Goal: Task Accomplishment & Management: Use online tool/utility

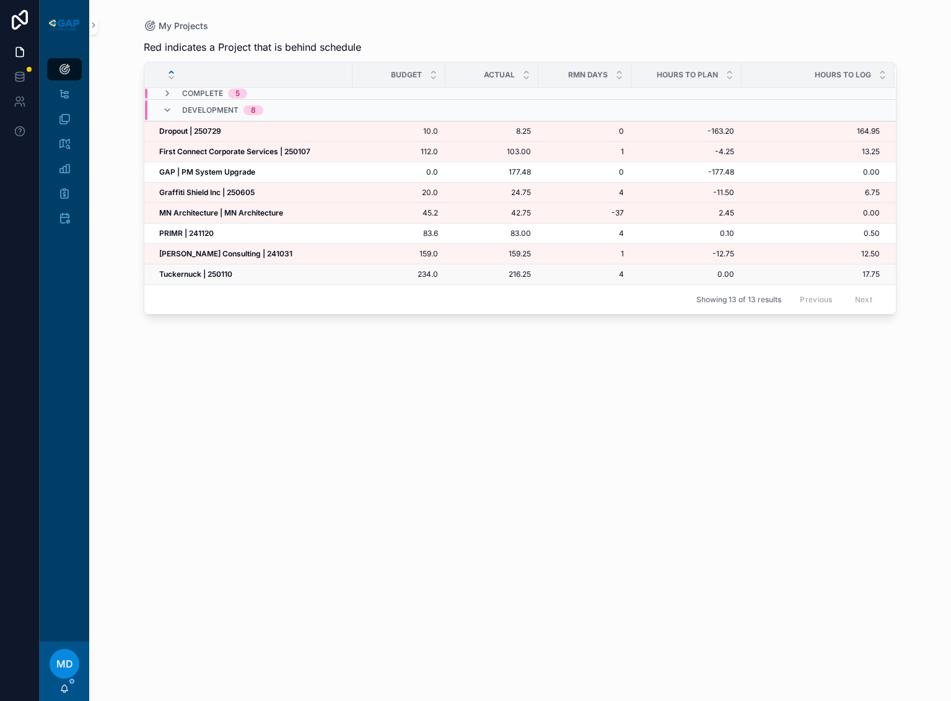
click at [219, 273] on strong "Tuckernuck | 250110" at bounding box center [195, 274] width 73 height 9
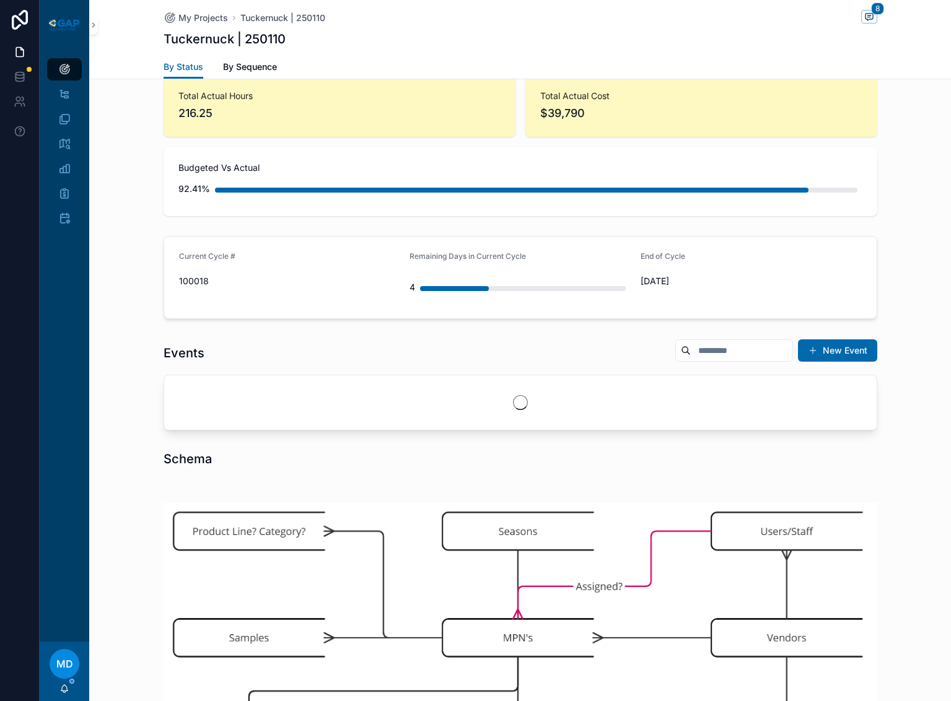
scroll to position [248, 0]
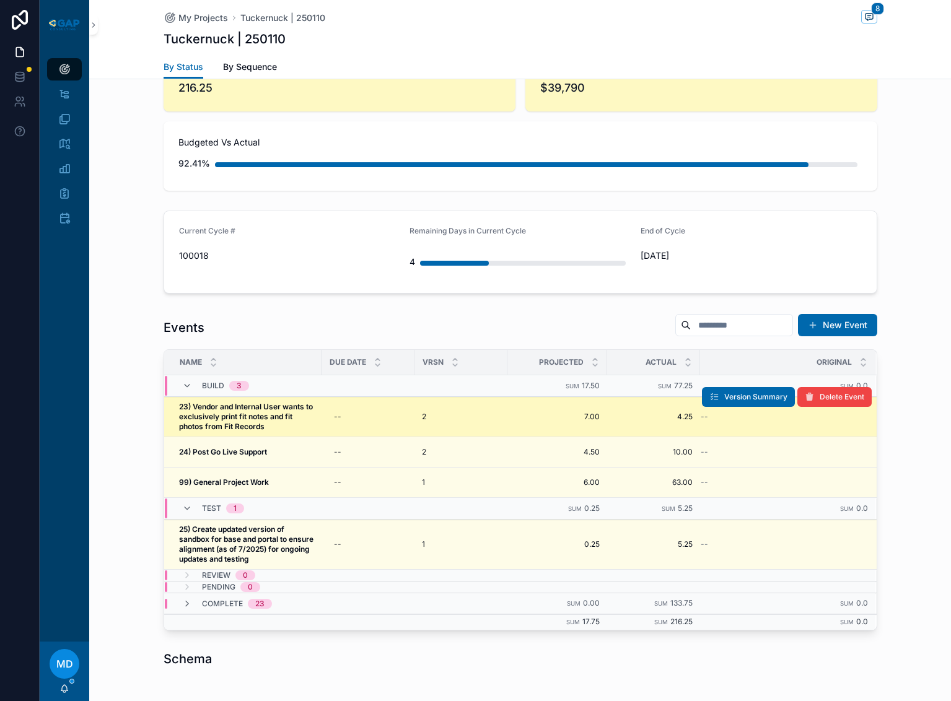
click at [211, 415] on strong "23) Vendor and Internal User wants to exclusively print fit notes and fit photo…" at bounding box center [247, 416] width 136 height 29
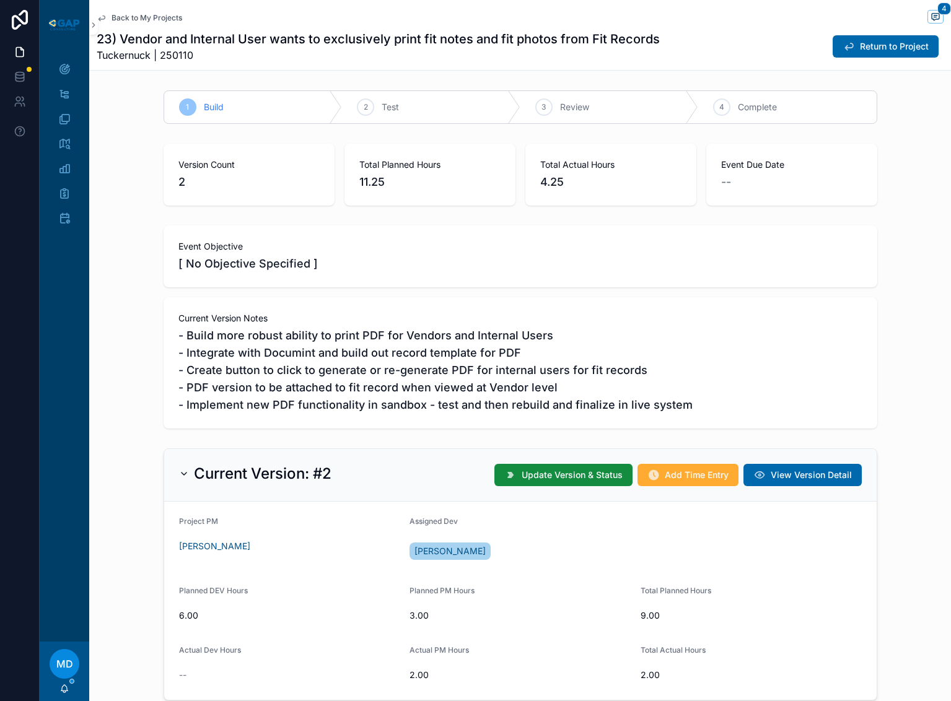
scroll to position [124, 0]
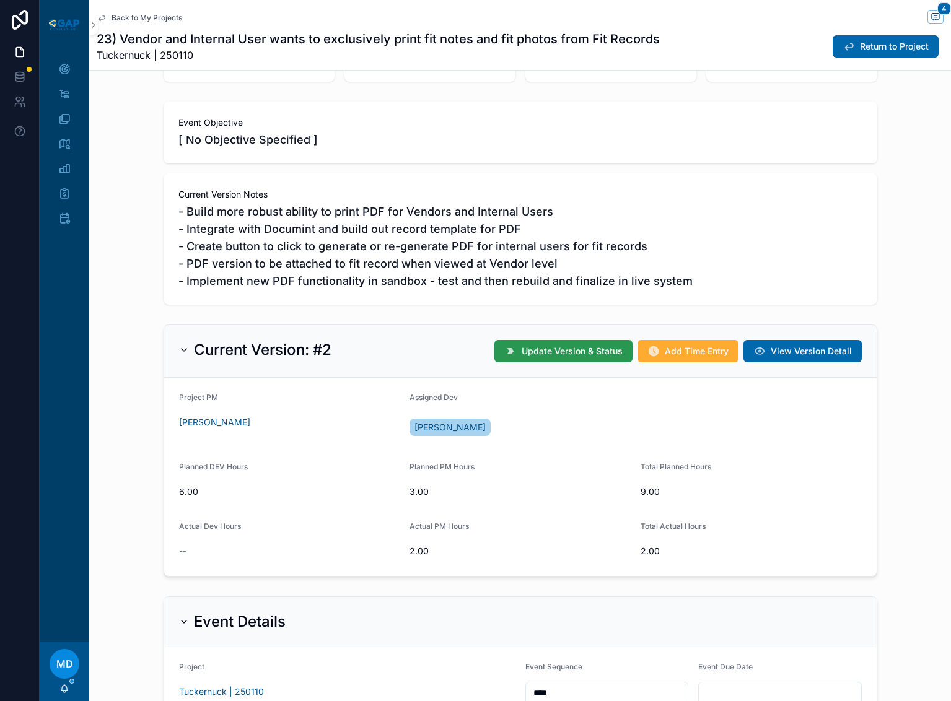
click at [530, 344] on button "Update Version & Status" at bounding box center [563, 351] width 138 height 22
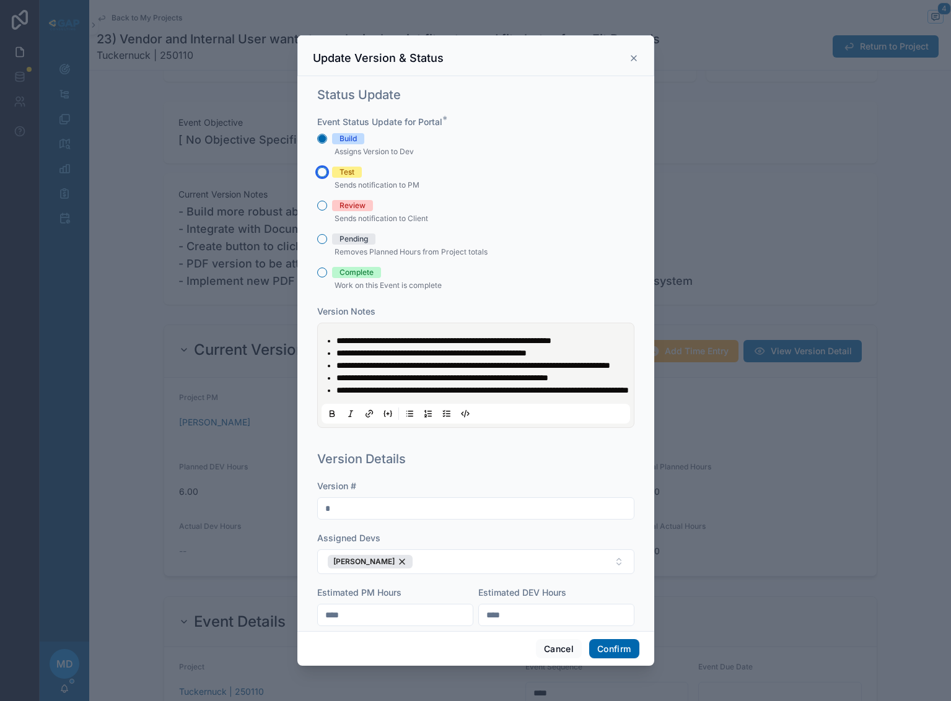
click at [323, 173] on button "Test" at bounding box center [322, 172] width 10 height 10
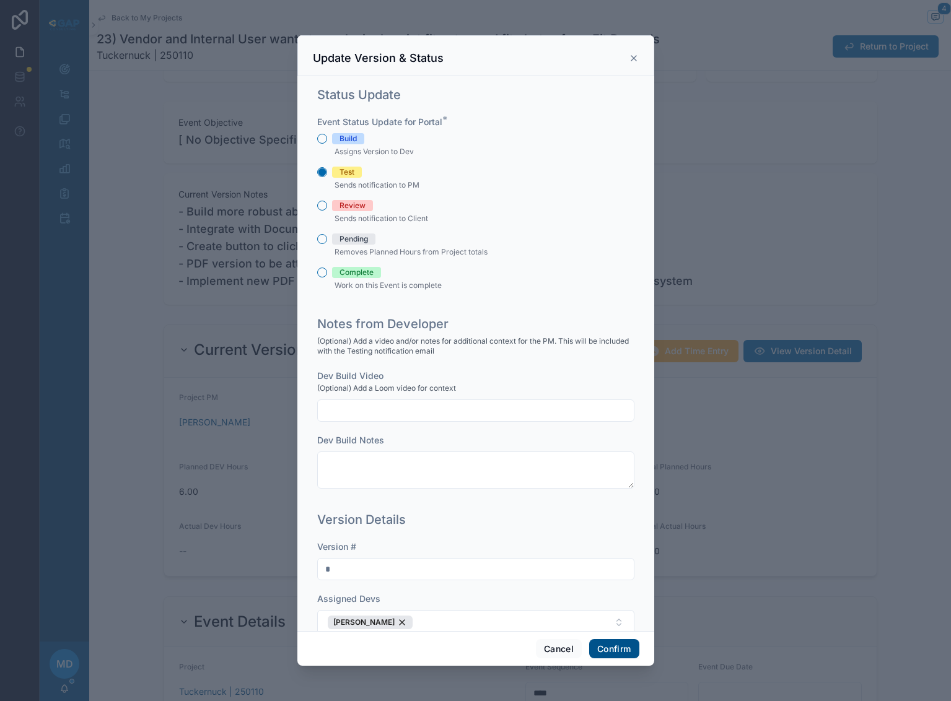
click at [612, 644] on button "Confirm" at bounding box center [614, 649] width 50 height 20
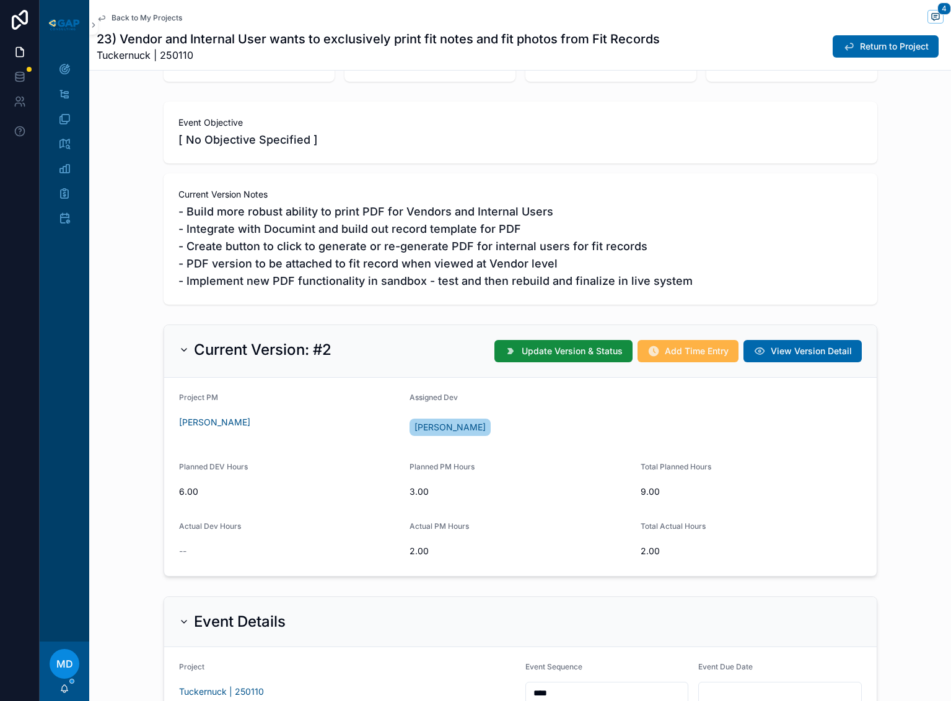
click at [683, 348] on span "Add Time Entry" at bounding box center [697, 351] width 64 height 12
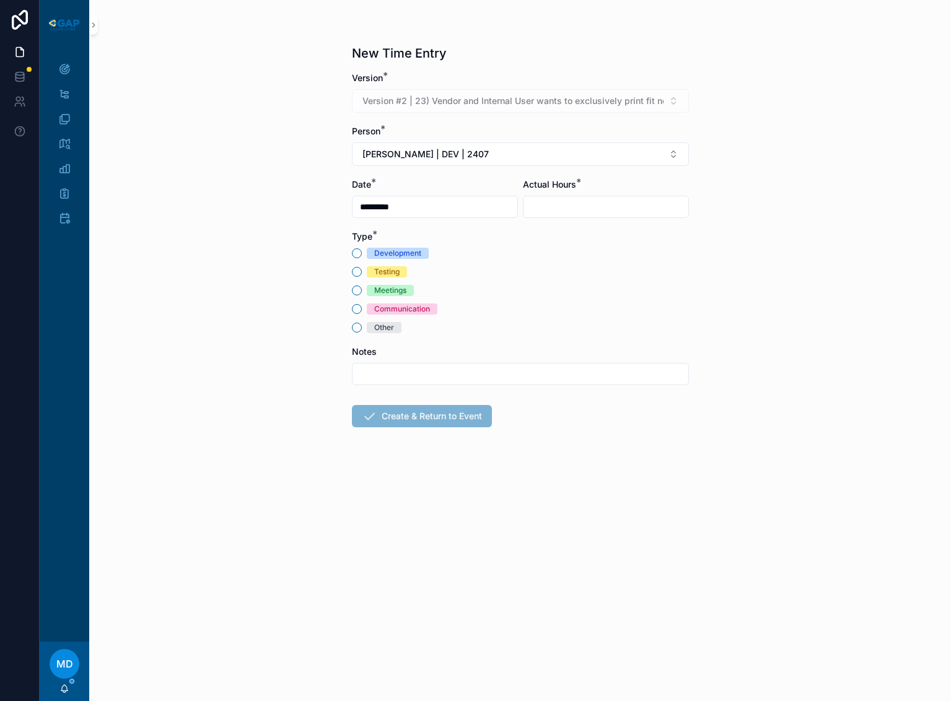
click at [388, 259] on div "Development Testing Meetings Communication Other" at bounding box center [520, 291] width 337 height 86
click at [395, 257] on div "Development" at bounding box center [397, 253] width 47 height 11
click at [362, 257] on button "Development" at bounding box center [357, 253] width 10 height 10
click at [538, 211] on input "scrollable content" at bounding box center [606, 206] width 165 height 17
type input "****"
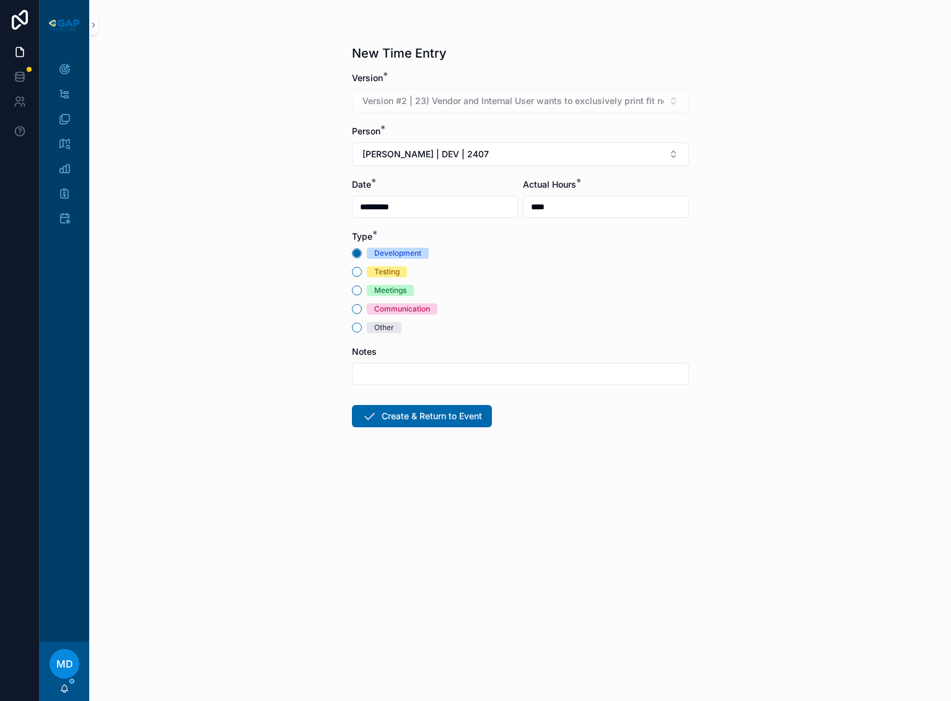
click at [553, 429] on form "Version * Version #2 | 23) Vendor and Internal User wants to exclusively print …" at bounding box center [520, 289] width 337 height 435
click at [500, 376] on input "scrollable content" at bounding box center [521, 374] width 336 height 17
click at [266, 436] on div "New Time Entry Version * Version #2 | 23) Vendor and Internal User wants to exc…" at bounding box center [520, 350] width 862 height 701
click at [409, 414] on button "Create & Return to Event" at bounding box center [422, 416] width 140 height 22
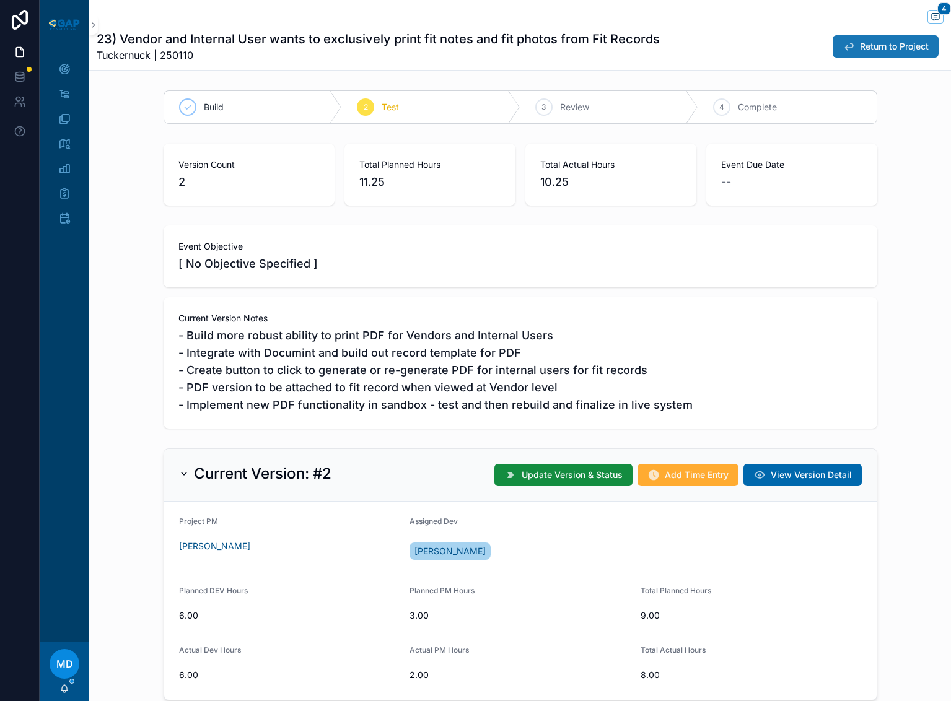
click at [890, 42] on span "Return to Project" at bounding box center [894, 46] width 69 height 12
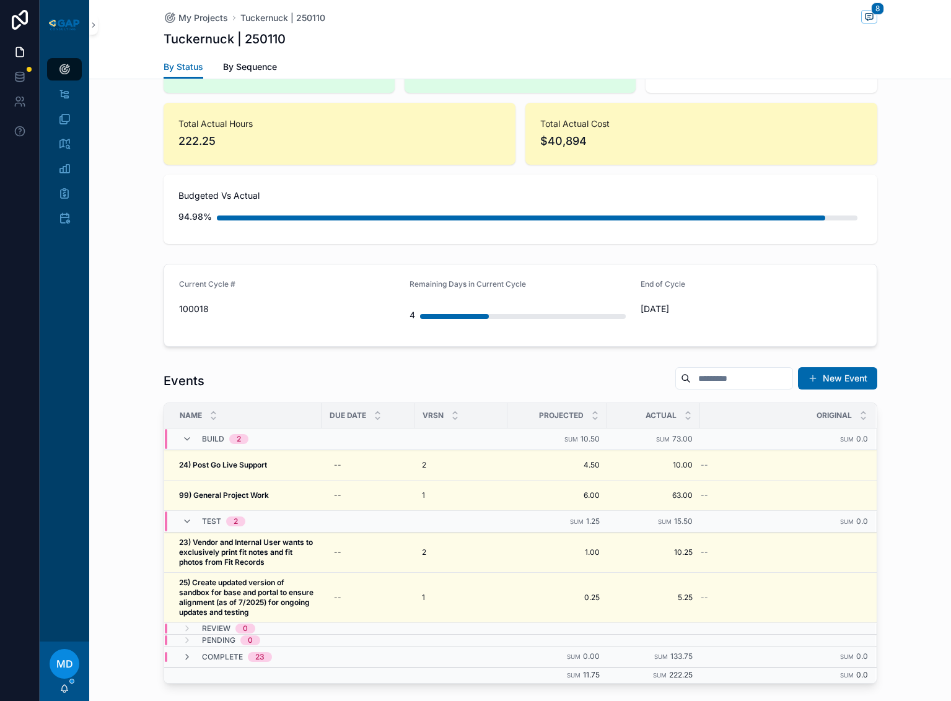
scroll to position [372, 0]
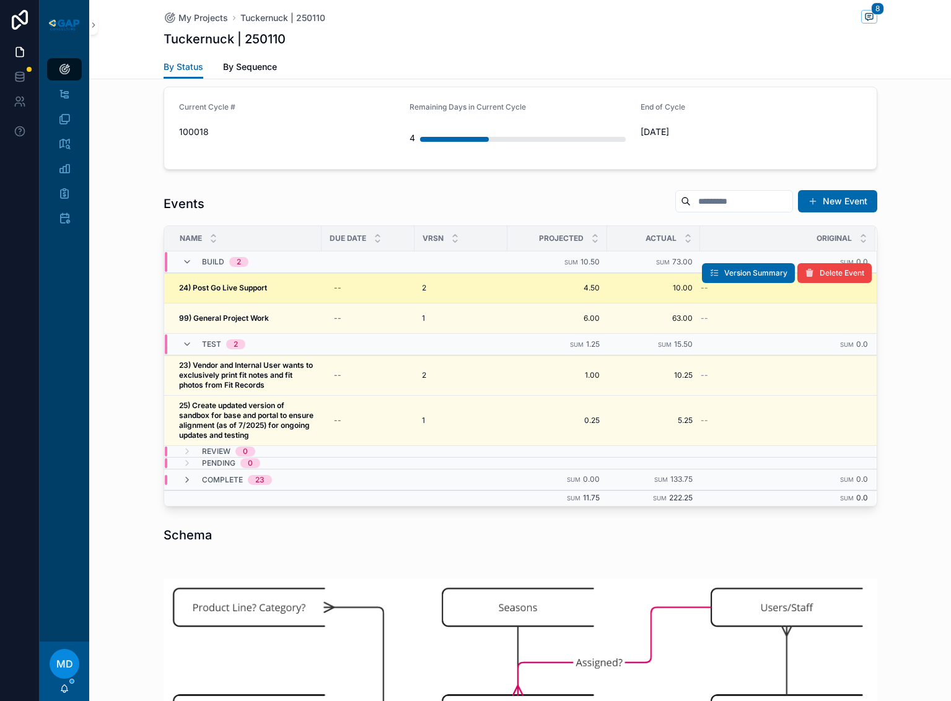
click at [219, 285] on strong "24) Post Go Live Support" at bounding box center [223, 287] width 88 height 9
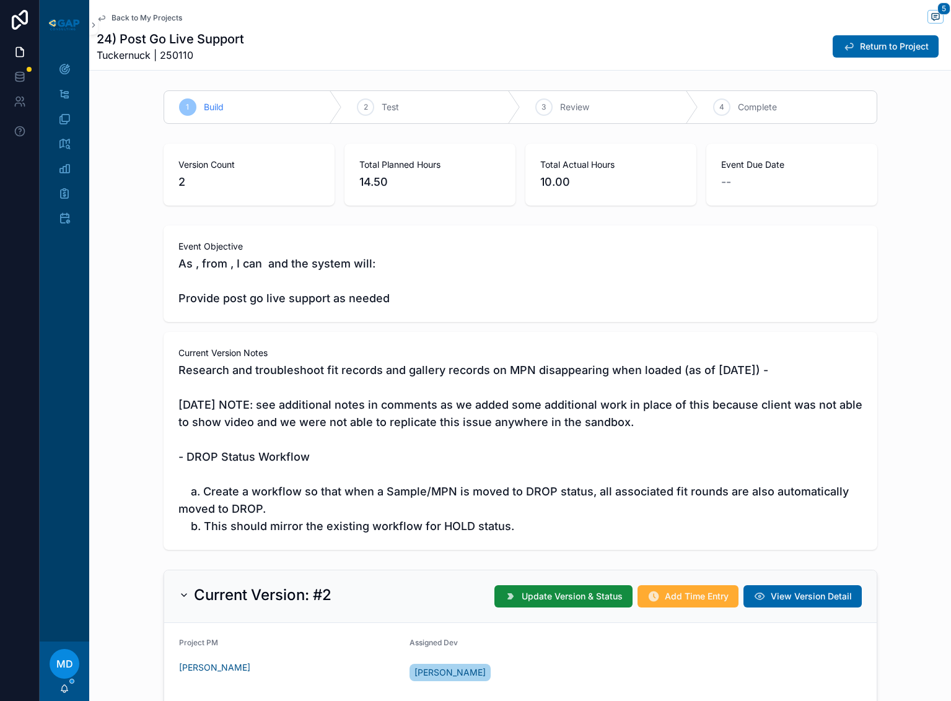
scroll to position [248, 0]
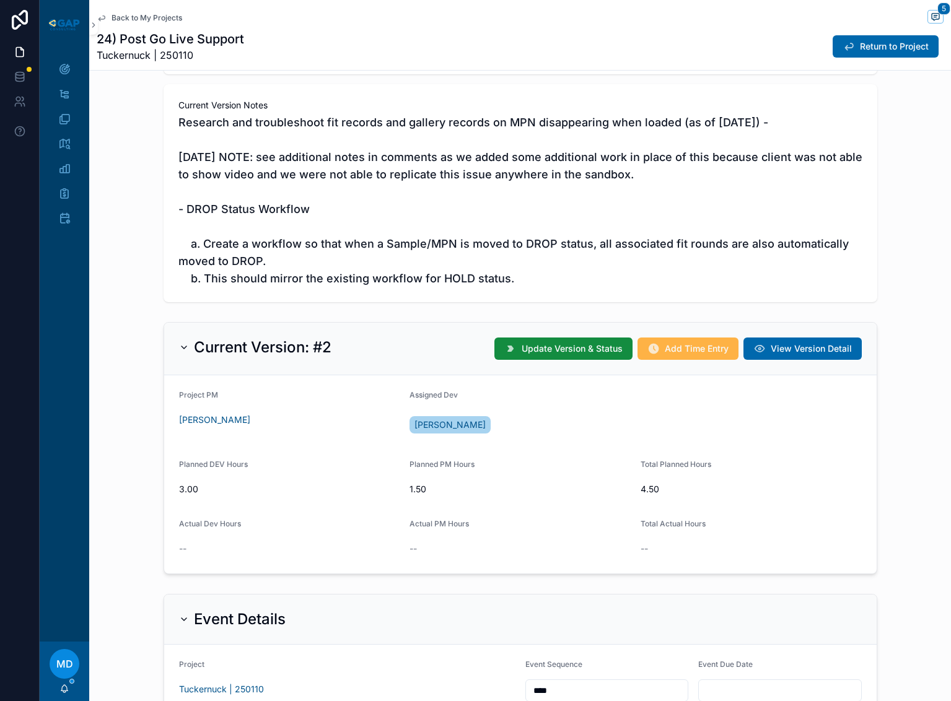
click at [688, 349] on span "Add Time Entry" at bounding box center [697, 349] width 64 height 12
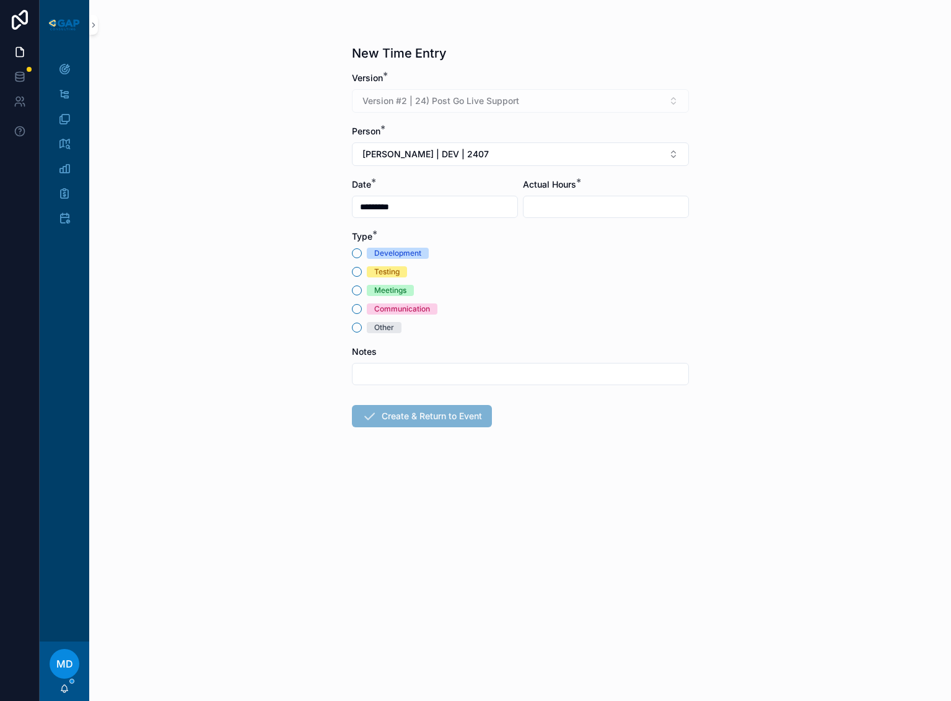
click at [389, 250] on div "Development" at bounding box center [397, 253] width 47 height 11
click at [362, 250] on button "Development" at bounding box center [357, 253] width 10 height 10
click at [572, 203] on input "scrollable content" at bounding box center [606, 206] width 165 height 17
type input "****"
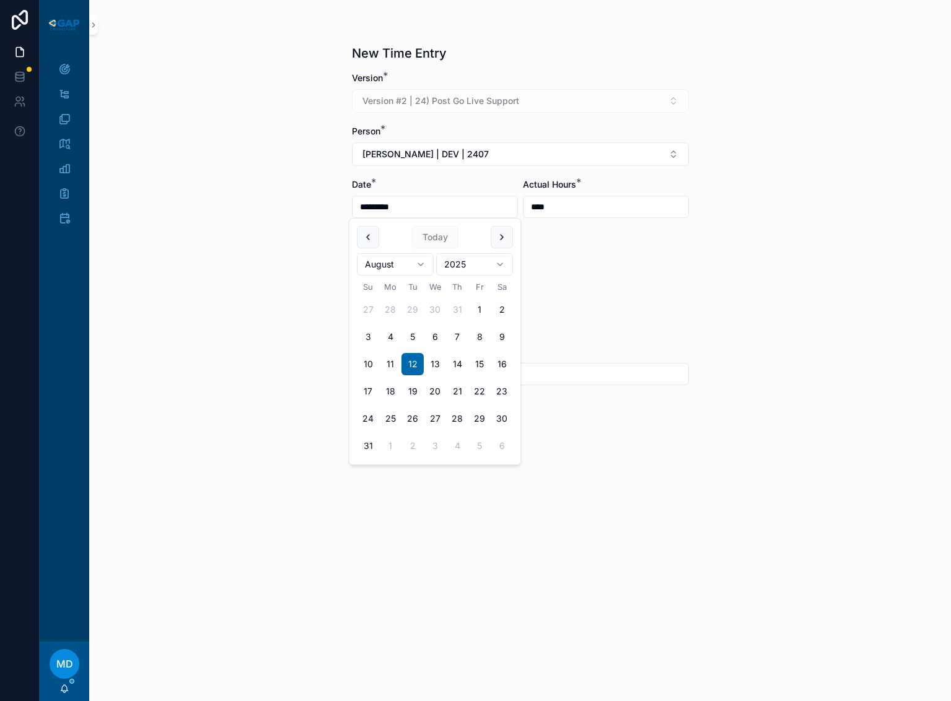
click at [416, 211] on input "*********" at bounding box center [435, 206] width 165 height 17
click at [394, 362] on button "11" at bounding box center [390, 364] width 22 height 22
type input "*********"
click at [535, 368] on input "scrollable content" at bounding box center [521, 374] width 336 height 17
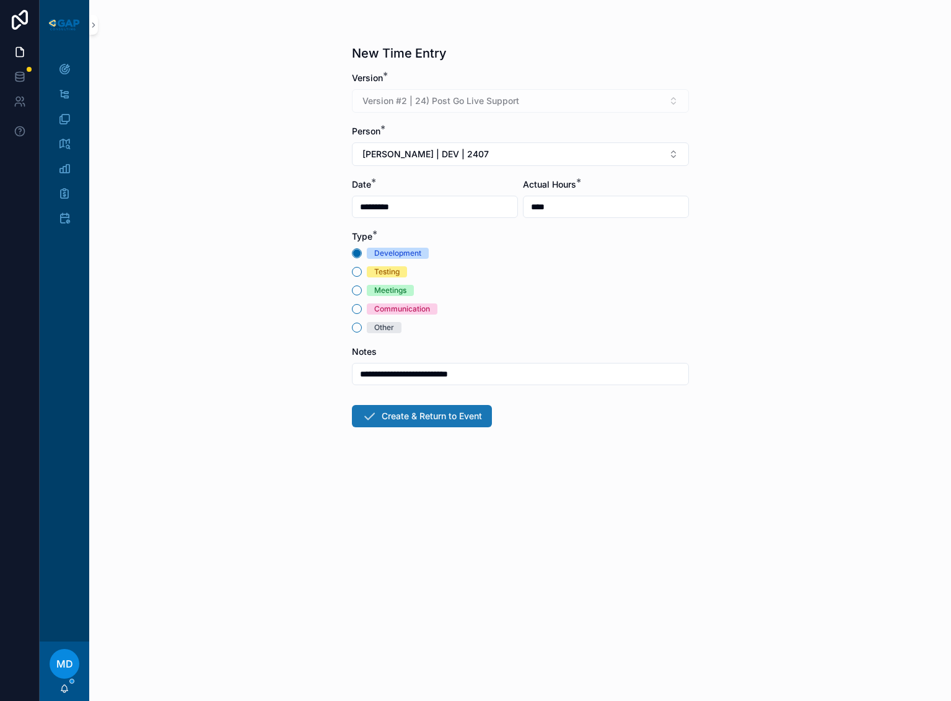
type input "**********"
click at [421, 422] on button "Create & Return to Event" at bounding box center [422, 416] width 140 height 22
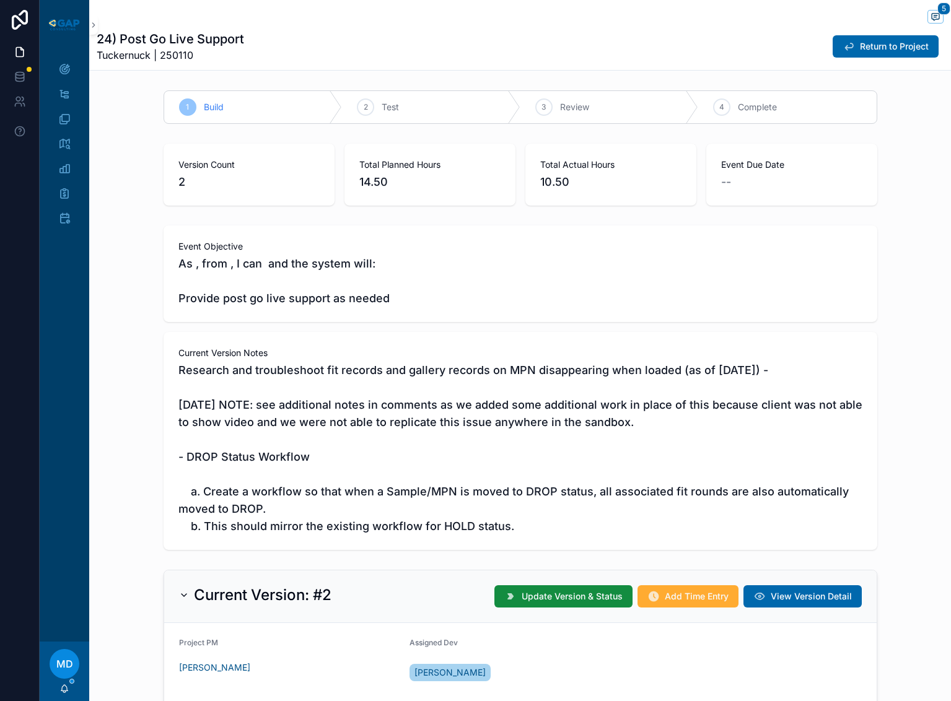
scroll to position [235, 0]
